Goal: Navigation & Orientation: Find specific page/section

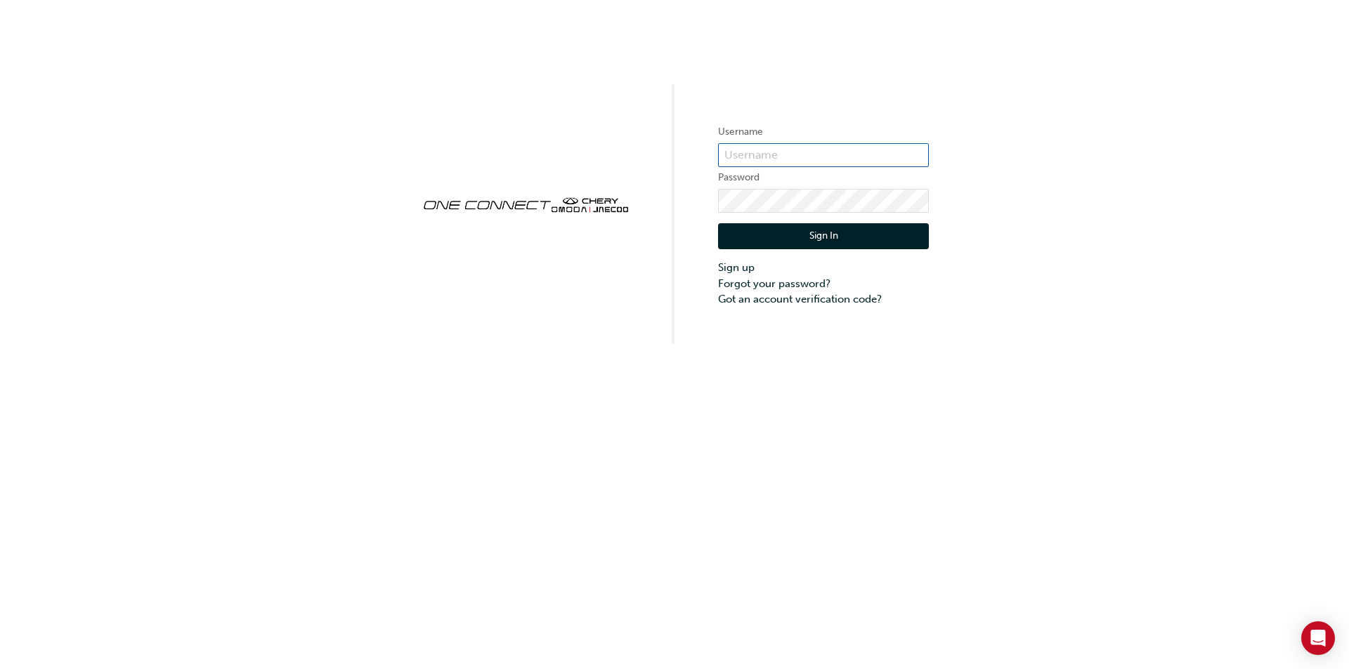
type input "Chau0112"
click at [810, 232] on button "Sign In" at bounding box center [823, 236] width 211 height 27
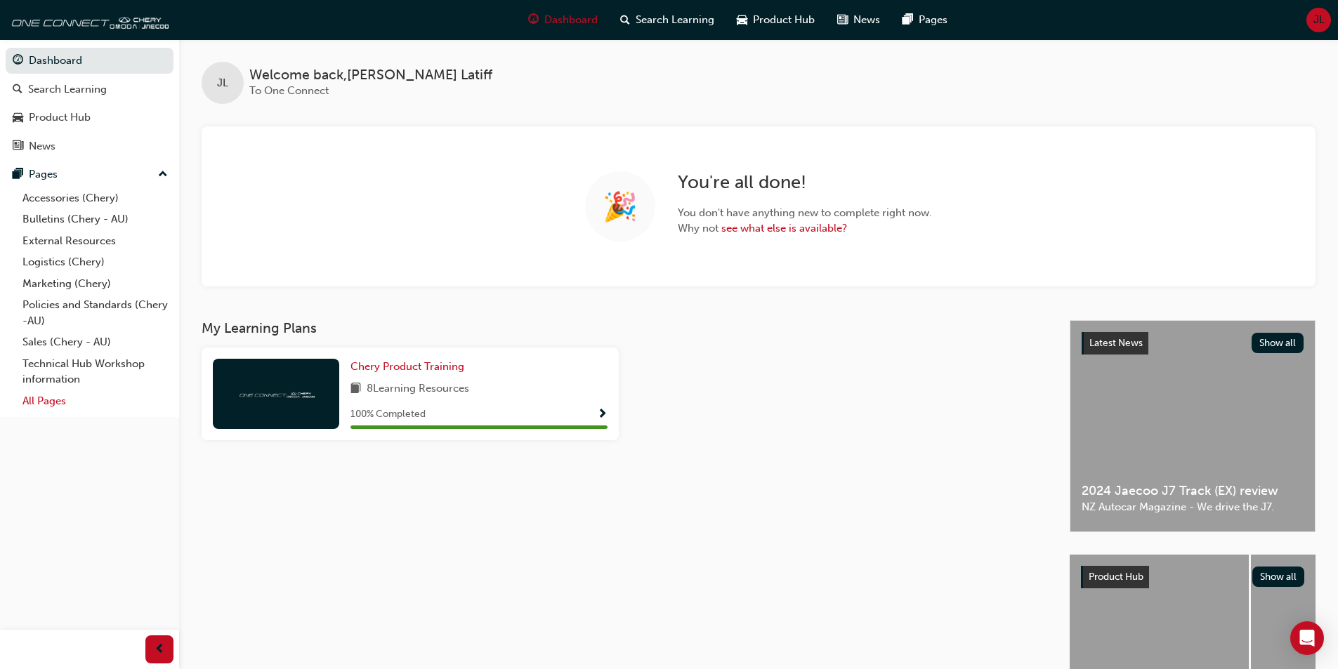
click at [46, 405] on link "All Pages" at bounding box center [95, 402] width 157 height 22
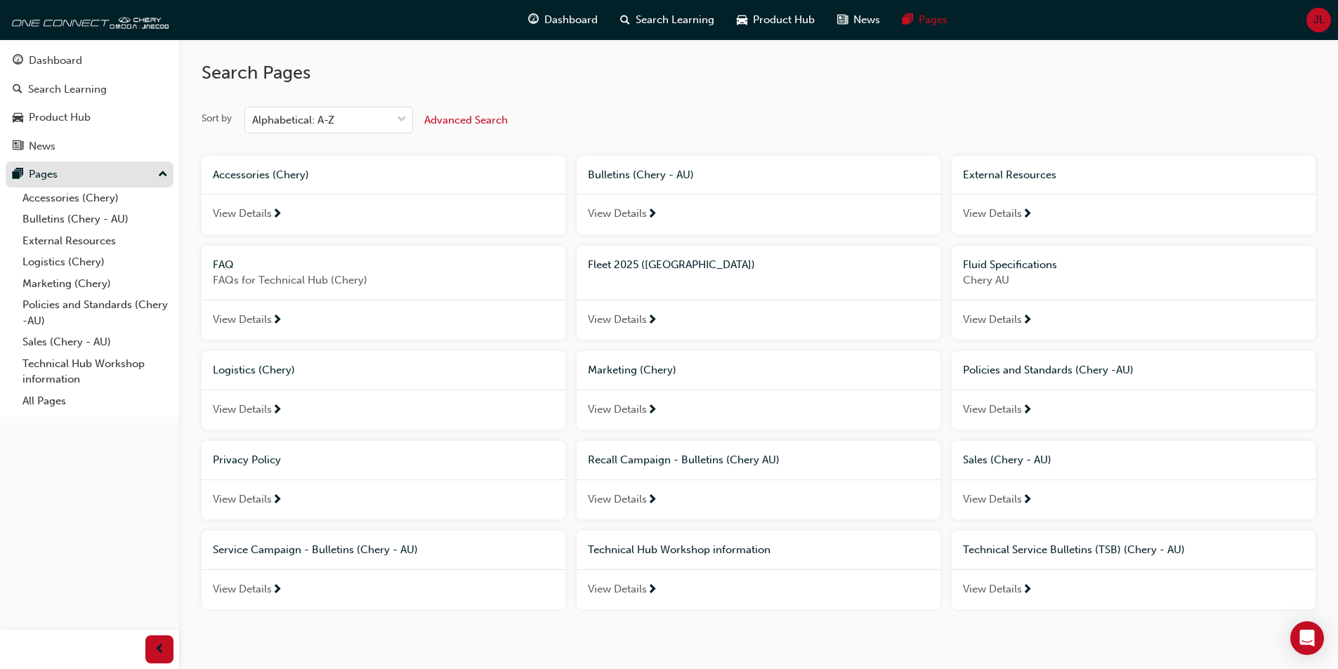
click at [40, 173] on div "Pages" at bounding box center [43, 174] width 29 height 16
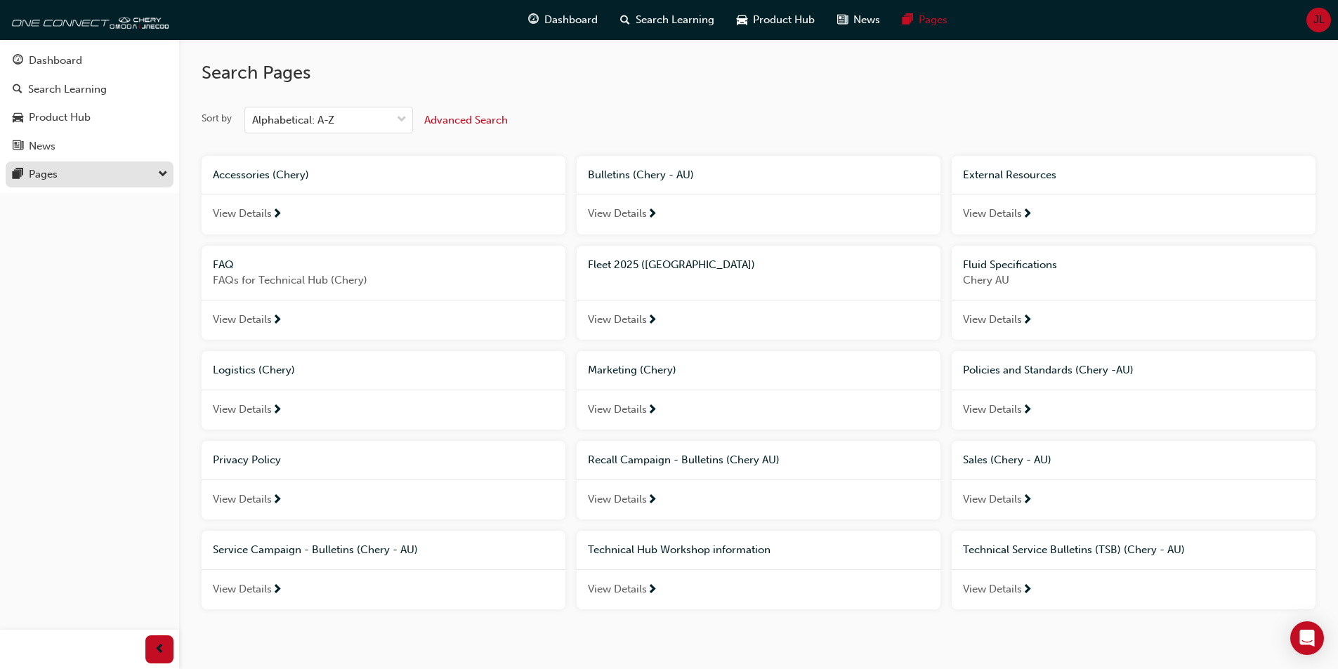
click at [41, 173] on div "Pages" at bounding box center [43, 174] width 29 height 16
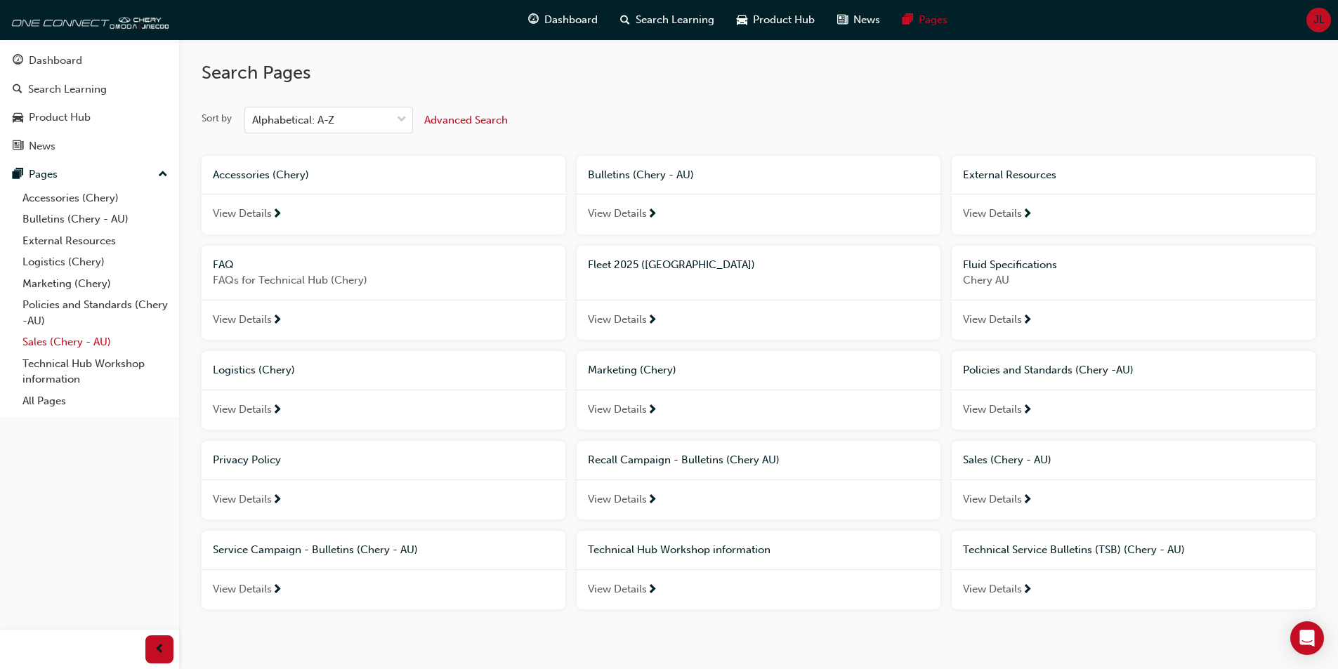
click at [67, 345] on link "Sales (Chery - AU)" at bounding box center [95, 343] width 157 height 22
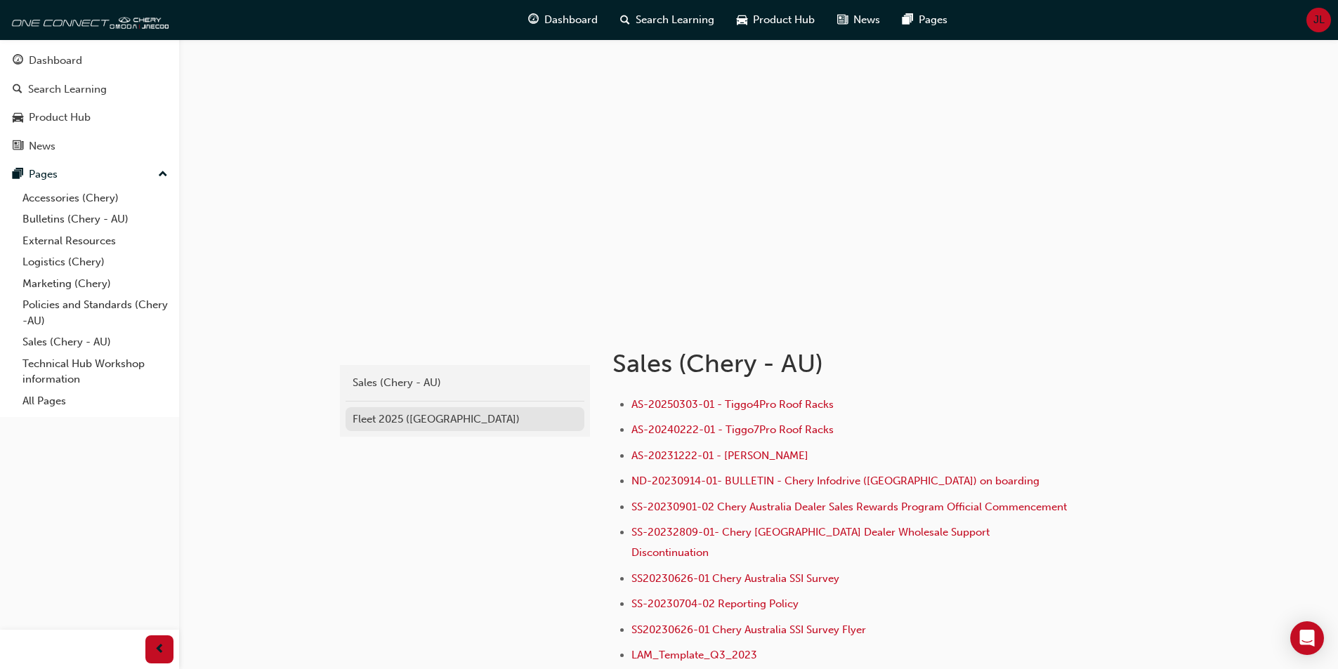
click at [391, 410] on link "Fleet 2025 ([GEOGRAPHIC_DATA])" at bounding box center [465, 419] width 239 height 25
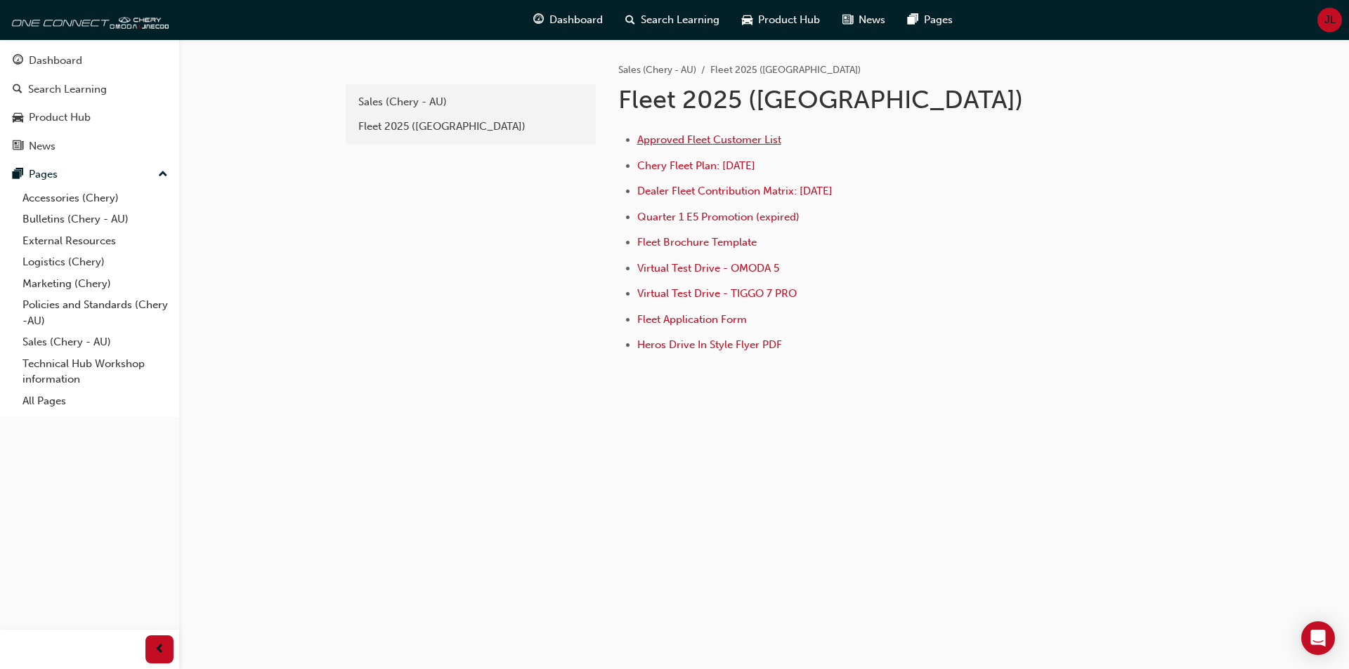
click at [750, 136] on span "Approved Fleet Customer List" at bounding box center [709, 139] width 144 height 13
